Goal: Find specific page/section: Find specific page/section

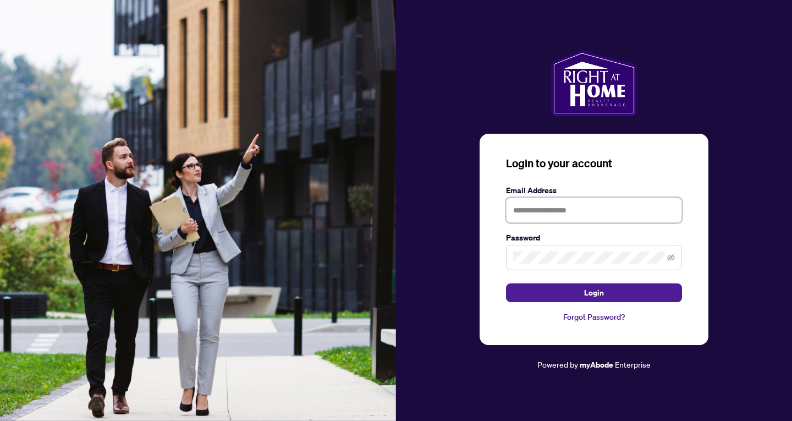
click at [566, 203] on input "text" at bounding box center [594, 209] width 176 height 25
type input "**********"
click at [506, 283] on button "Login" at bounding box center [594, 292] width 176 height 19
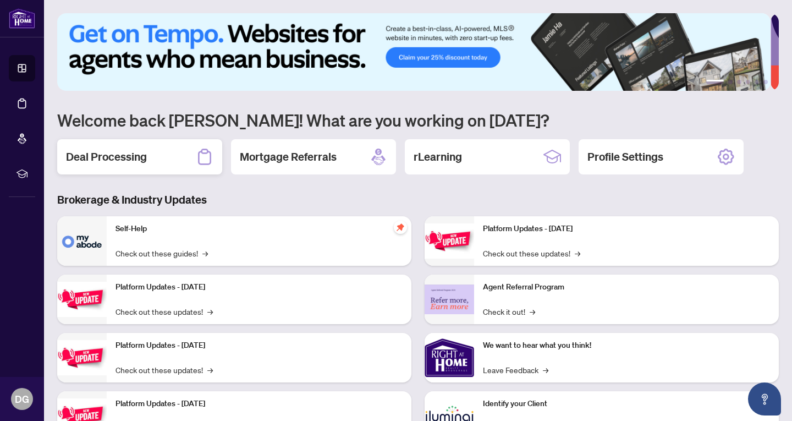
click at [134, 160] on h2 "Deal Processing" at bounding box center [106, 156] width 81 height 15
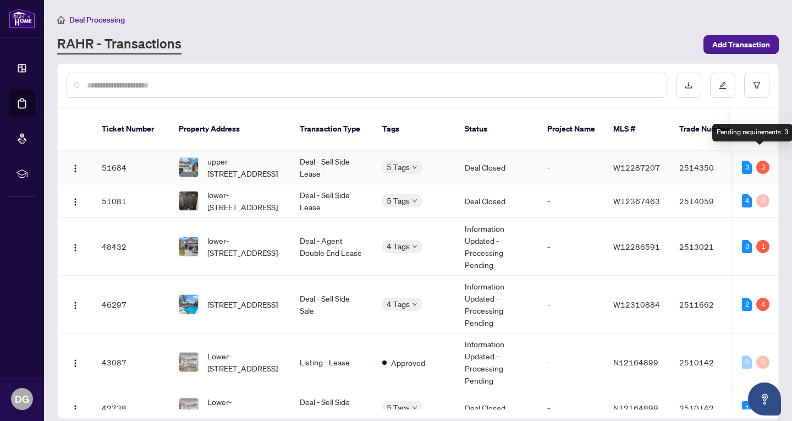
click at [764, 161] on div "3" at bounding box center [762, 167] width 13 height 13
click at [757, 161] on div "3" at bounding box center [762, 167] width 13 height 13
click at [742, 161] on div "3" at bounding box center [747, 167] width 10 height 13
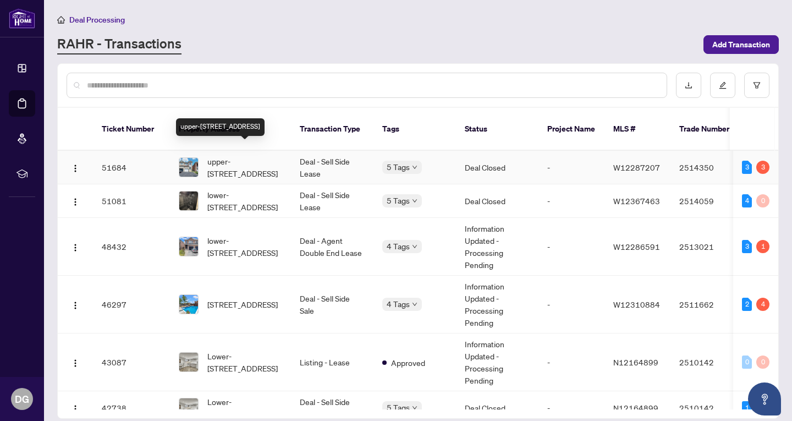
click at [222, 155] on span "upper-[STREET_ADDRESS]" at bounding box center [244, 167] width 75 height 24
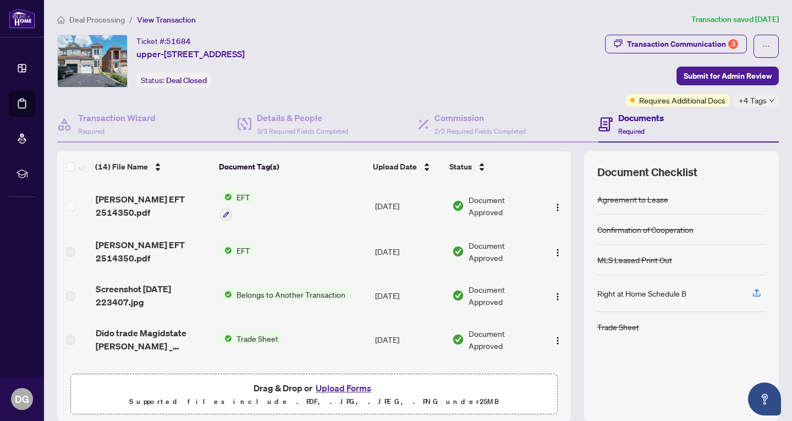
click at [233, 196] on span "EFT" at bounding box center [243, 197] width 23 height 12
click at [144, 204] on span "[PERSON_NAME] EFT 2514350.pdf" at bounding box center [154, 206] width 116 height 26
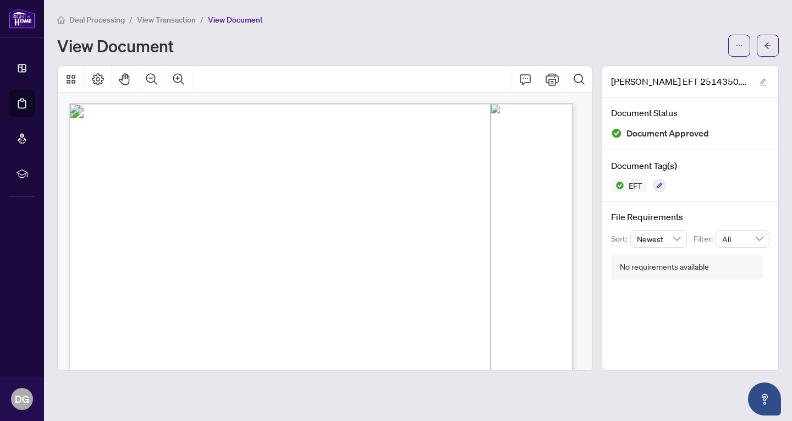
click at [777, 44] on button "button" at bounding box center [768, 46] width 22 height 22
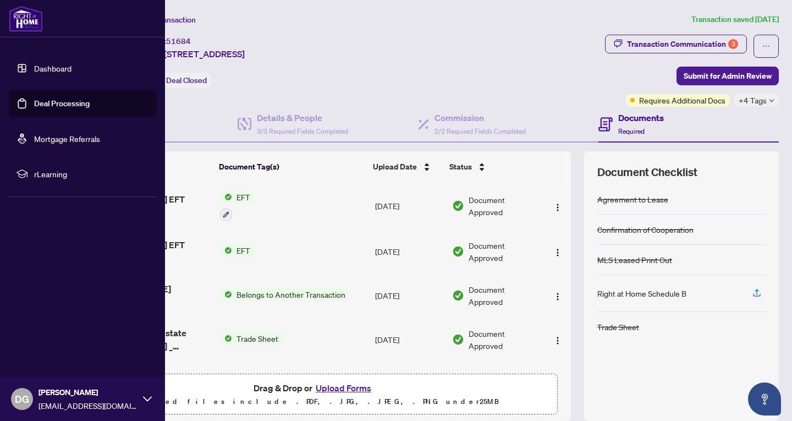
click at [55, 102] on link "Deal Processing" at bounding box center [62, 103] width 56 height 10
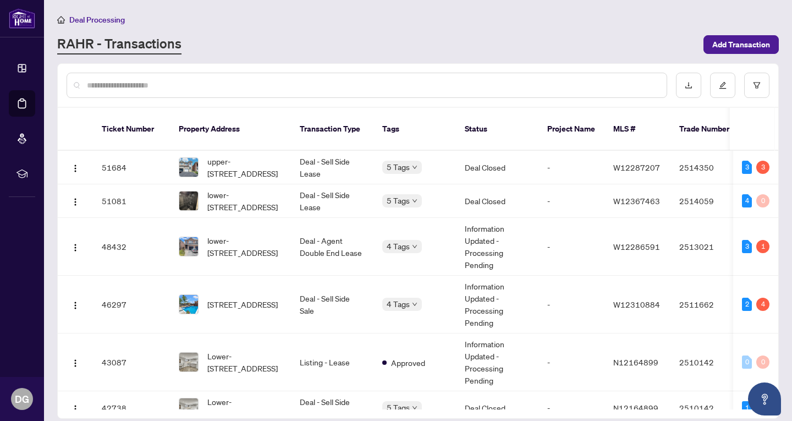
click at [330, 41] on div "RAHR - Transactions" at bounding box center [377, 45] width 640 height 20
